Goal: Task Accomplishment & Management: Manage account settings

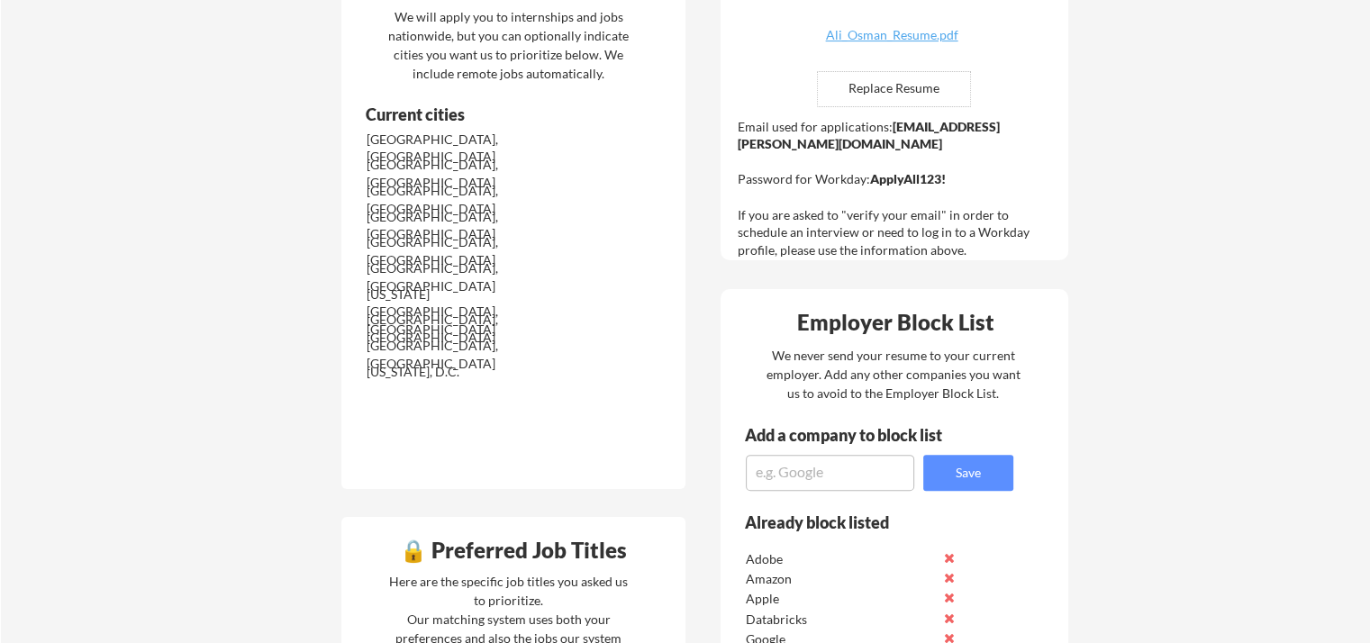
scroll to position [720, 0]
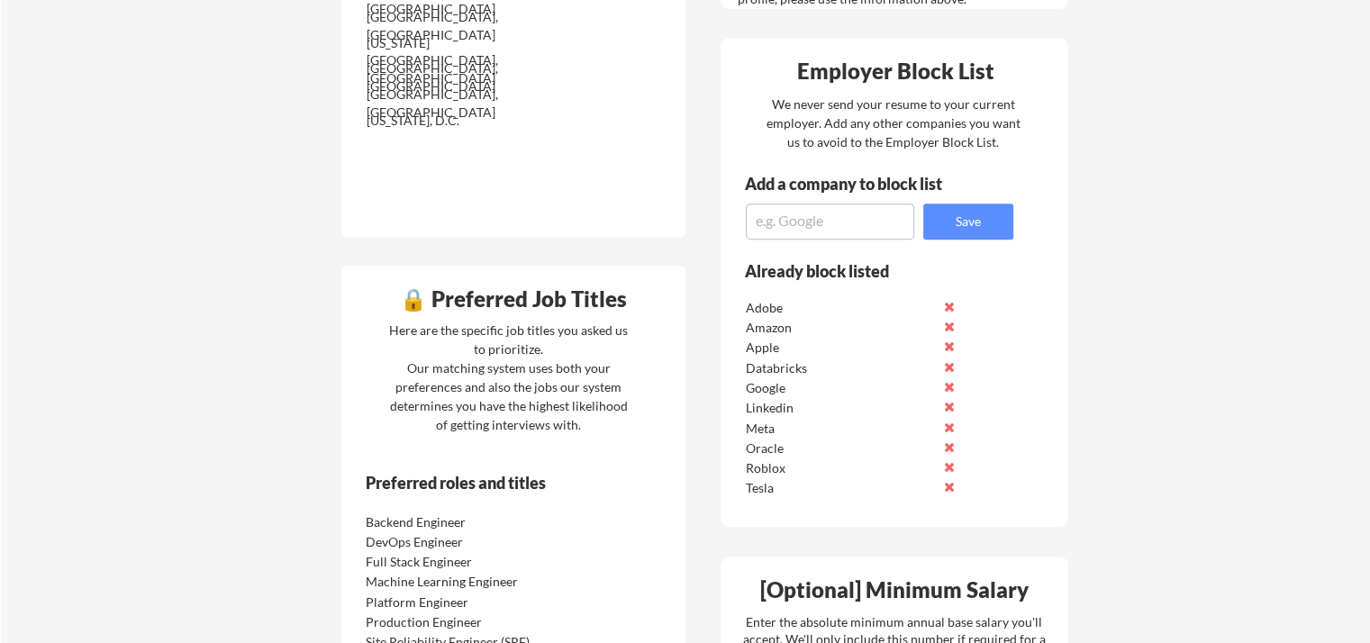
click at [802, 217] on textarea at bounding box center [830, 222] width 168 height 36
type textarea "OpenAI"
click at [1000, 204] on button "Save" at bounding box center [968, 222] width 90 height 36
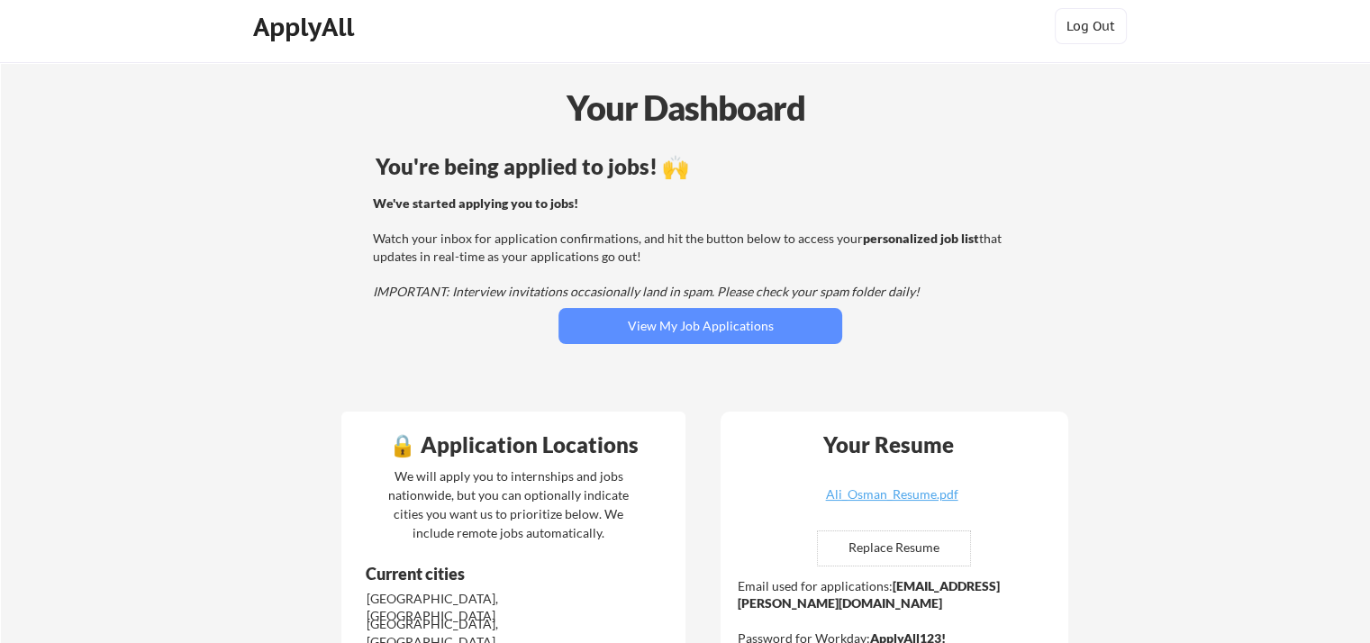
scroll to position [0, 0]
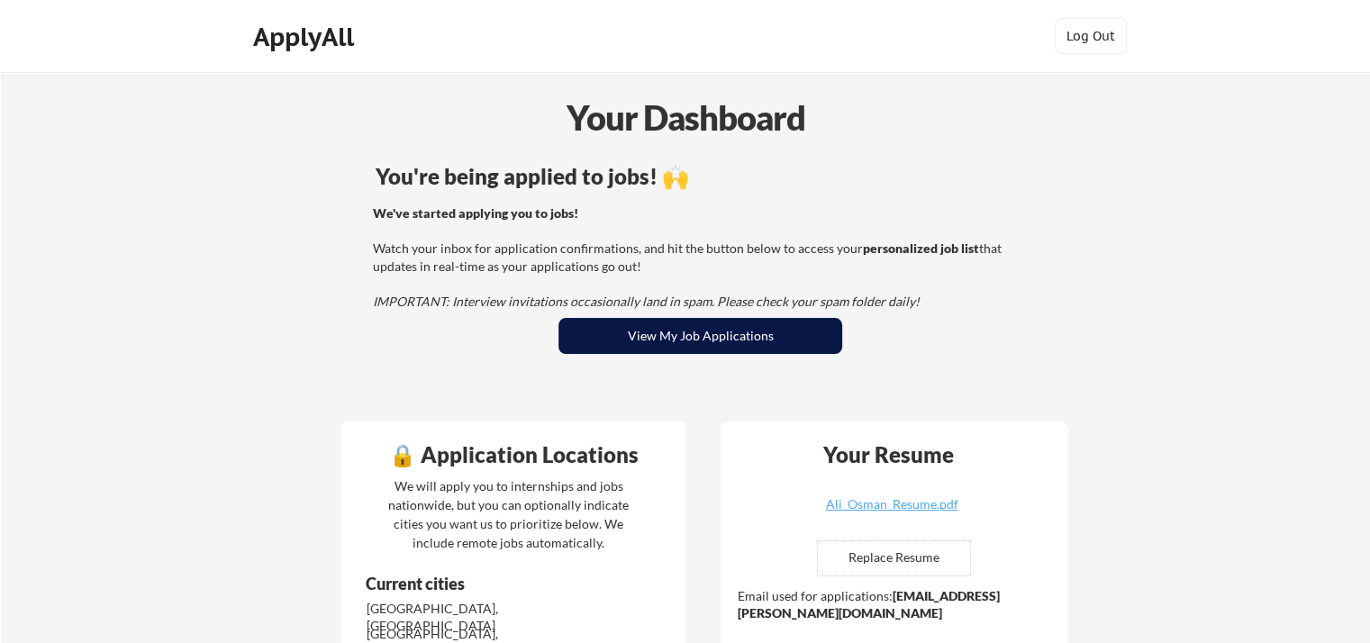
click at [740, 334] on button "View My Job Applications" at bounding box center [700, 336] width 284 height 36
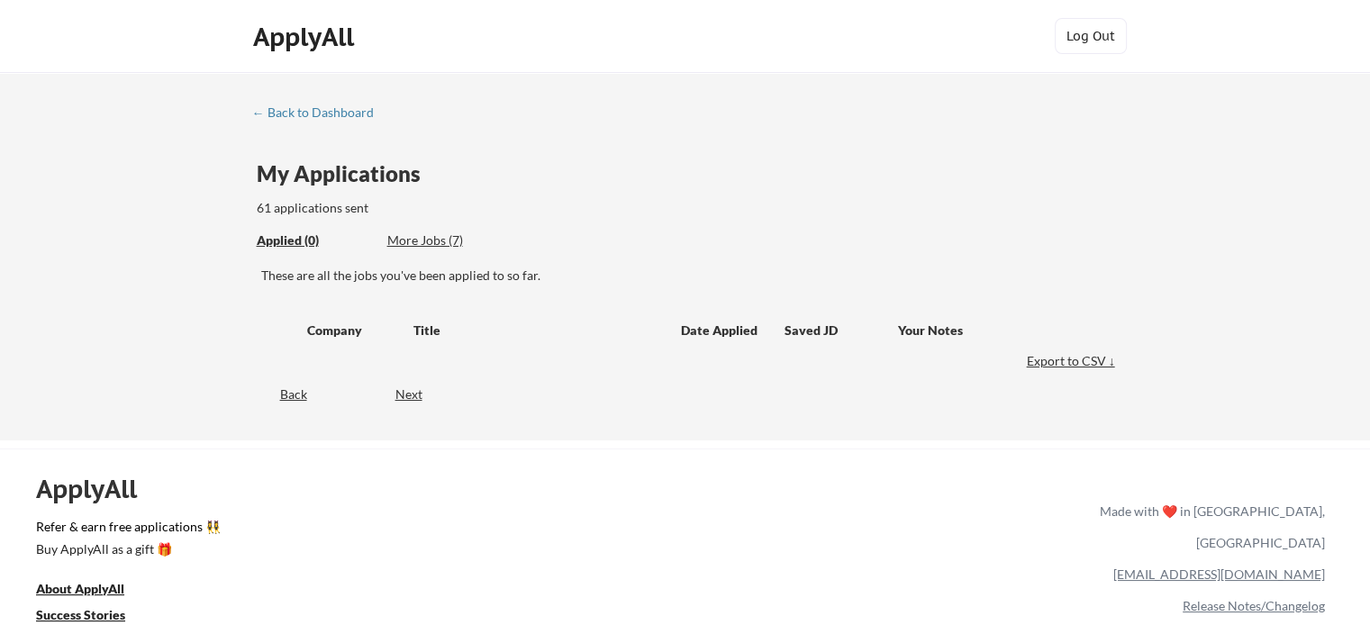
click at [426, 240] on div "More Jobs (7)" at bounding box center [453, 240] width 132 height 18
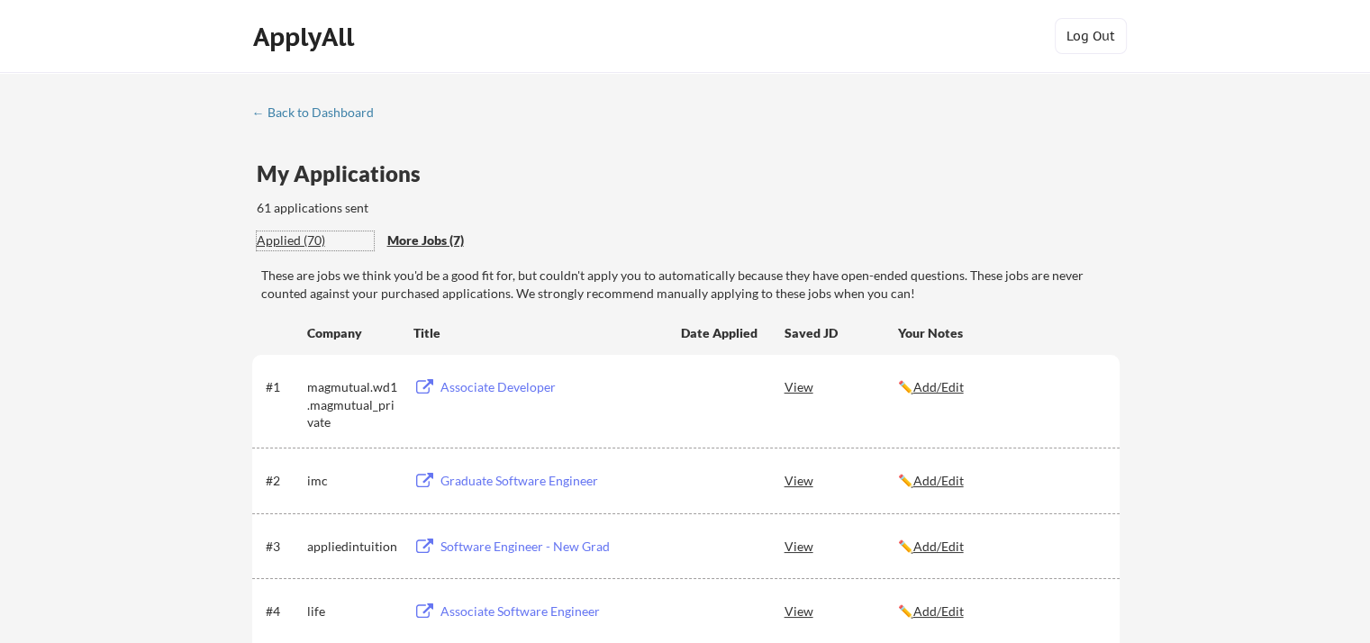
click at [303, 240] on div "Applied (70)" at bounding box center [315, 240] width 117 height 18
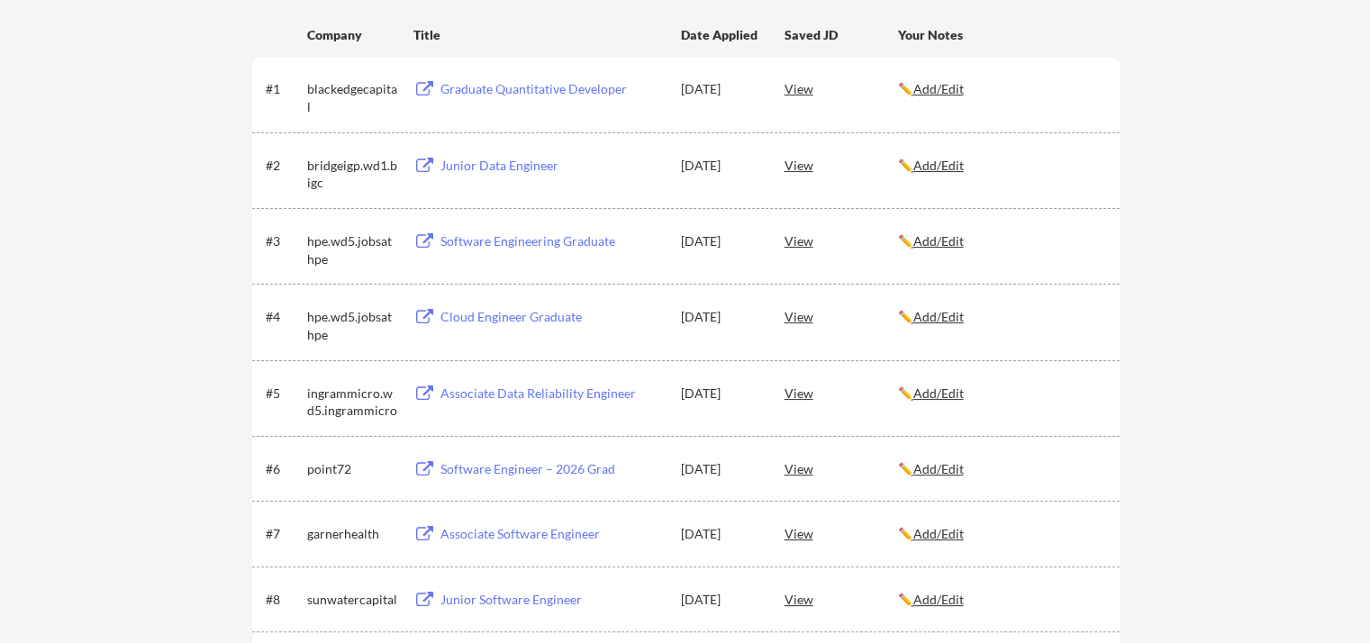
scroll to position [300, 0]
